Goal: Task Accomplishment & Management: Manage account settings

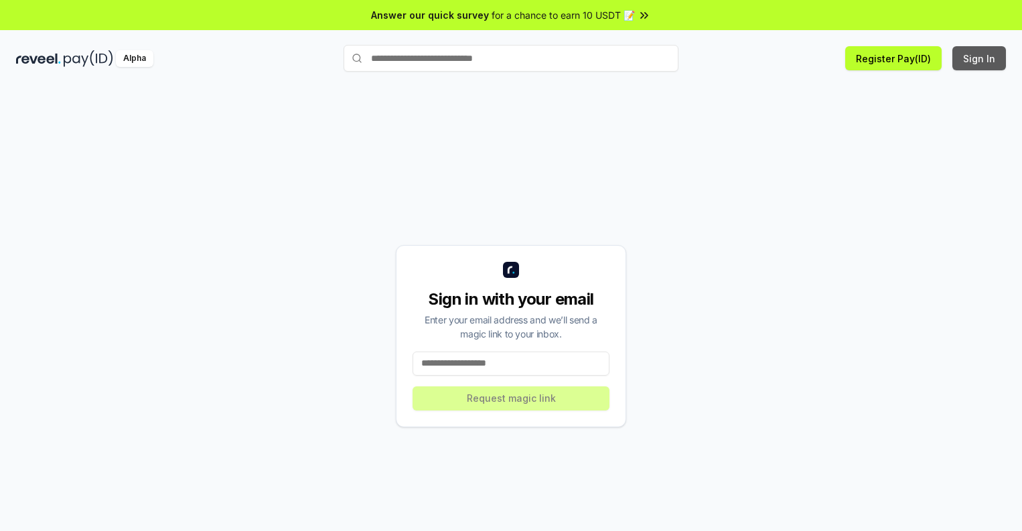
click at [979, 58] on button "Sign In" at bounding box center [979, 58] width 54 height 24
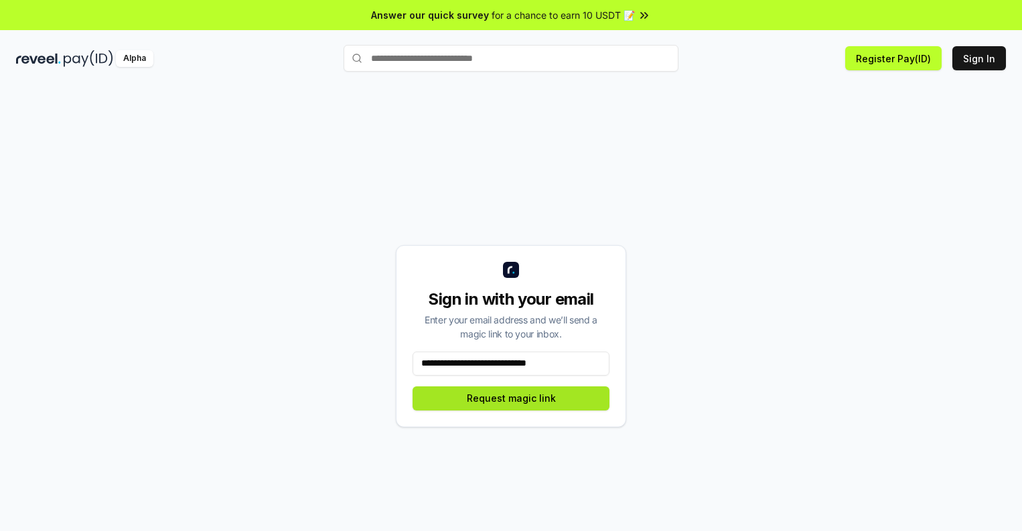
type input "**********"
click at [511, 398] on button "Request magic link" at bounding box center [510, 398] width 197 height 24
